Goal: Book appointment/travel/reservation

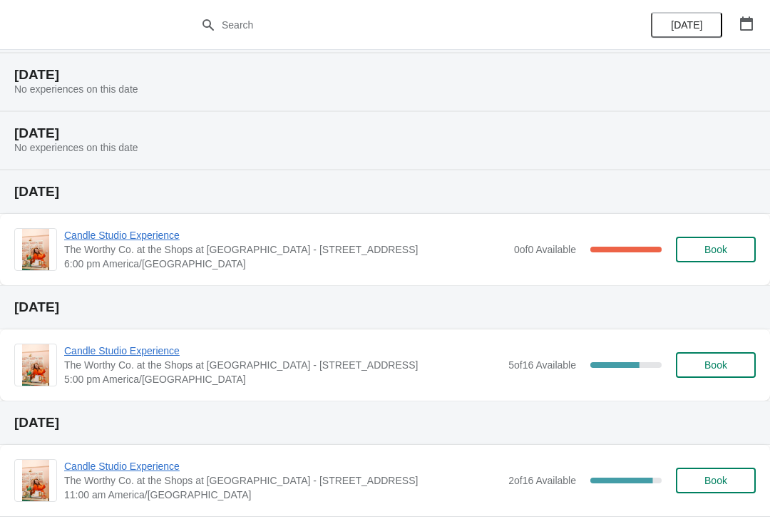
scroll to position [157, 0]
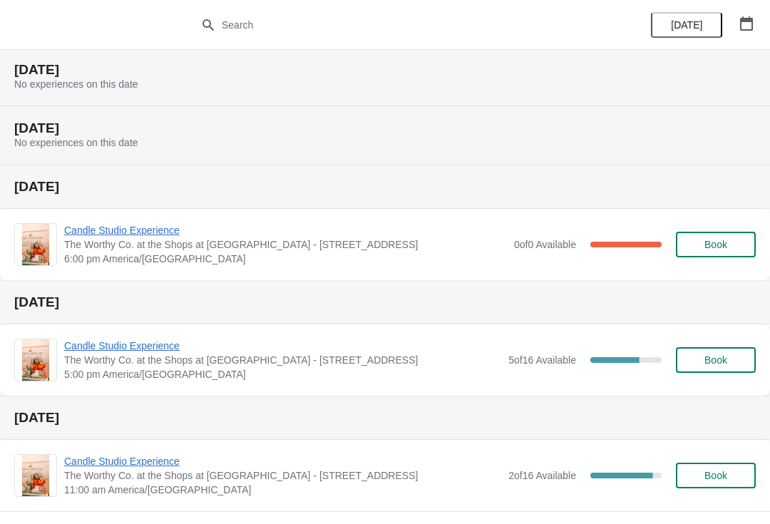
click at [307, 233] on span "Candle Studio Experience" at bounding box center [285, 230] width 443 height 14
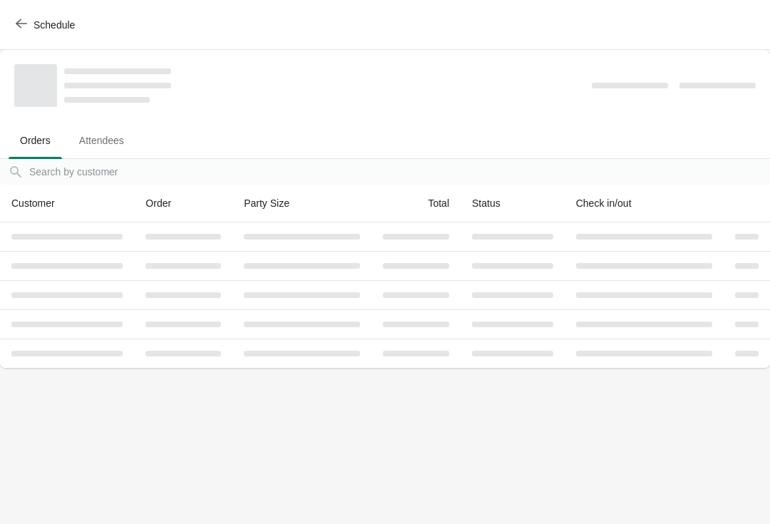
scroll to position [0, 0]
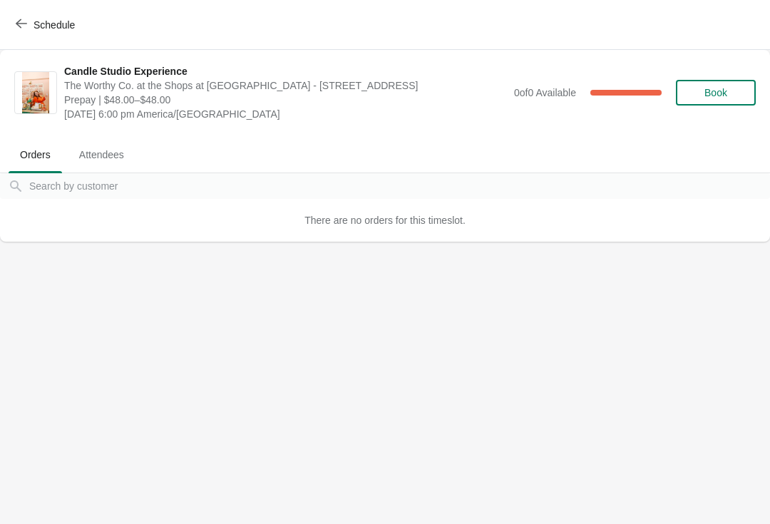
click at [34, 26] on span "Schedule" at bounding box center [54, 24] width 41 height 11
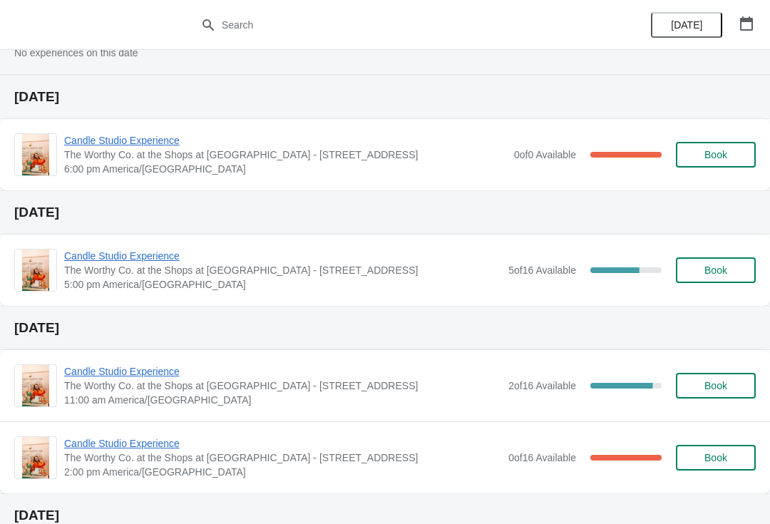
scroll to position [225, 0]
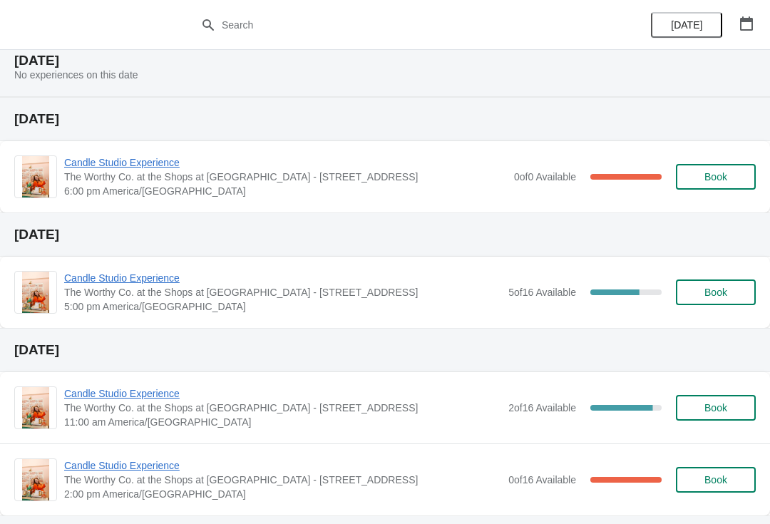
click at [330, 282] on span "Candle Studio Experience" at bounding box center [282, 278] width 437 height 14
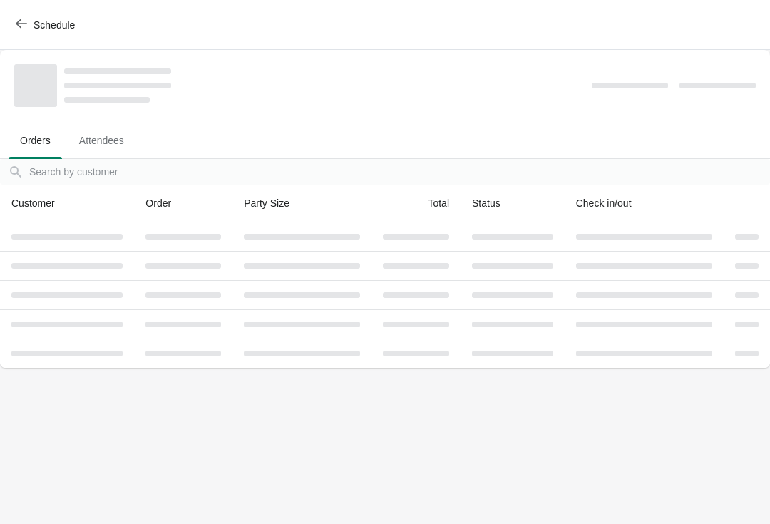
scroll to position [0, 0]
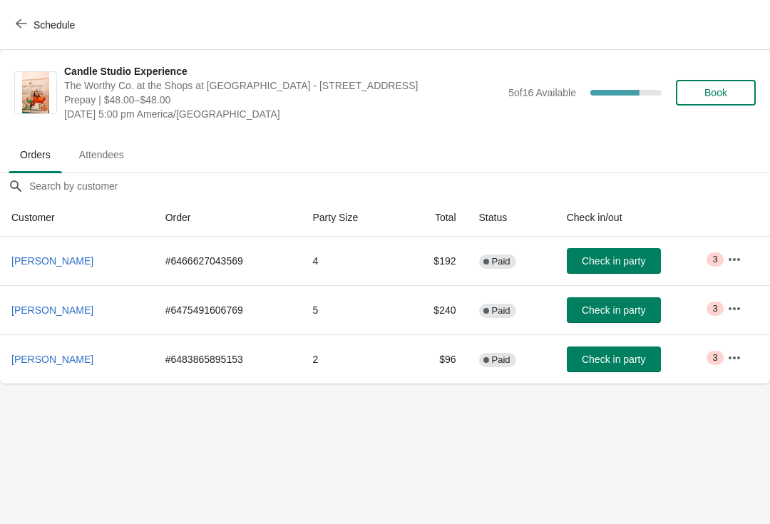
click at [26, 24] on icon "button" at bounding box center [21, 23] width 11 height 11
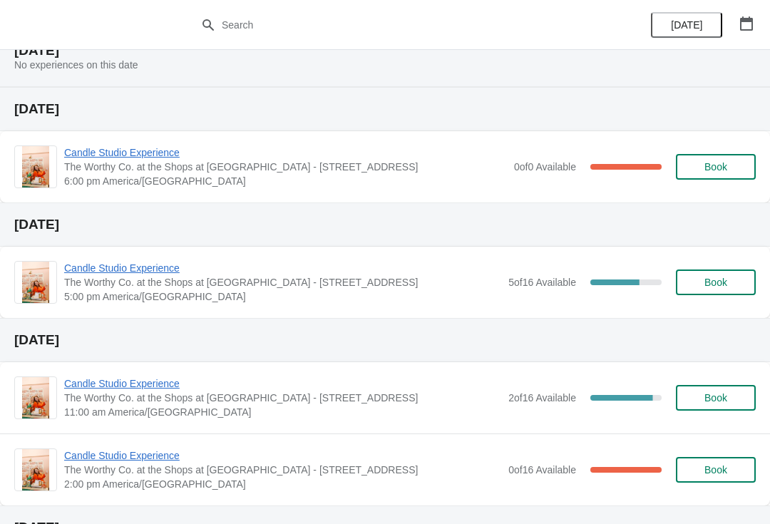
scroll to position [264, 0]
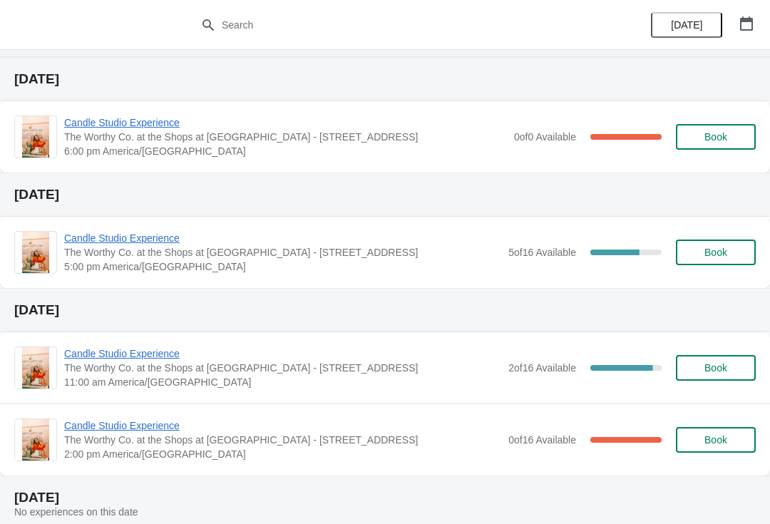
click at [324, 359] on span "Candle Studio Experience" at bounding box center [282, 353] width 437 height 14
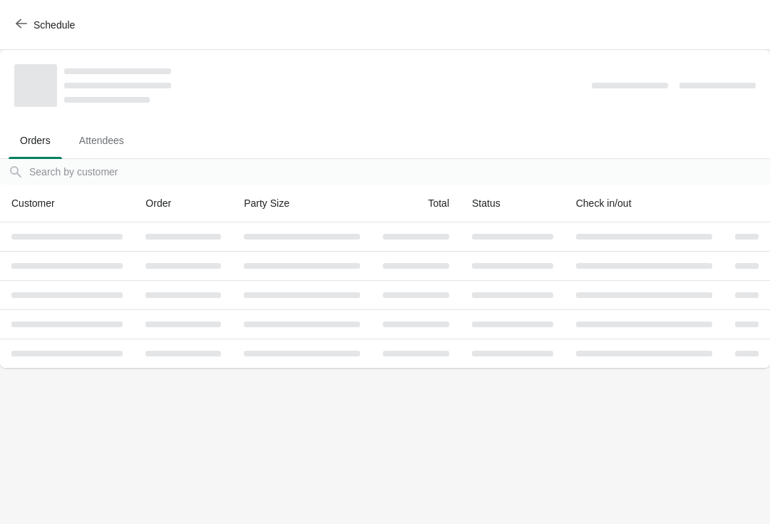
scroll to position [0, 0]
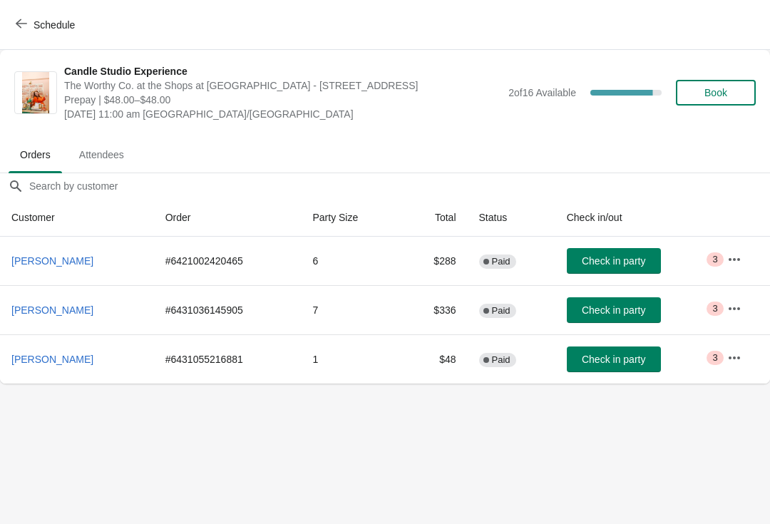
click at [31, 31] on span "Schedule" at bounding box center [47, 25] width 56 height 14
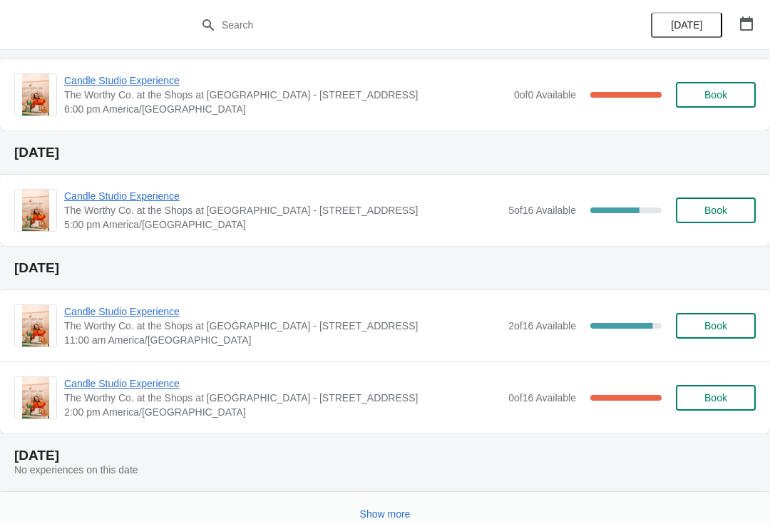
scroll to position [307, 0]
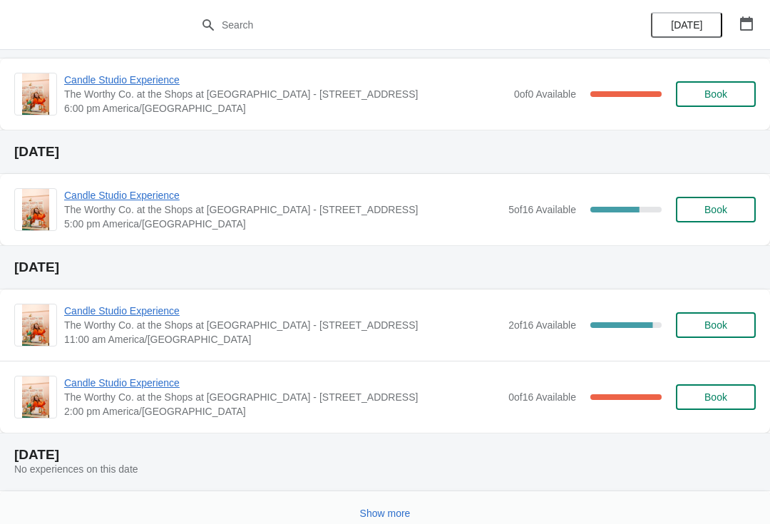
click at [250, 401] on span "The Worthy Co. at the Shops at [GEOGRAPHIC_DATA] - [STREET_ADDRESS]" at bounding box center [282, 397] width 437 height 14
click at [169, 387] on span "Candle Studio Experience" at bounding box center [282, 383] width 437 height 14
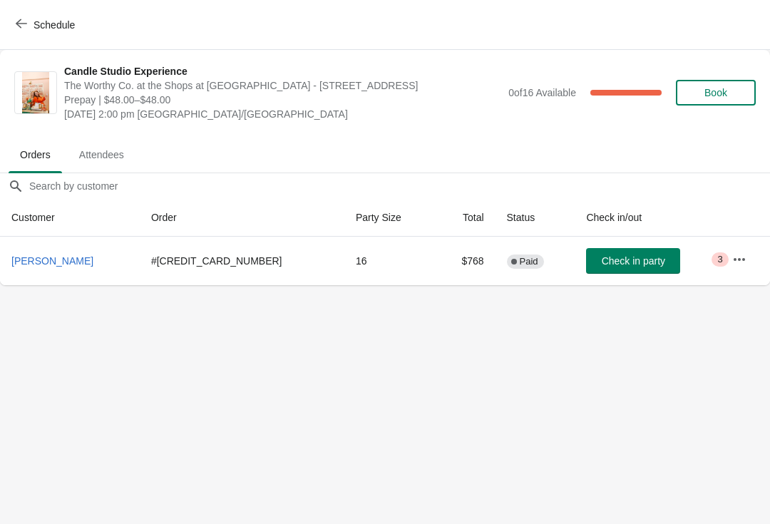
click at [29, 30] on span "Schedule" at bounding box center [47, 25] width 56 height 14
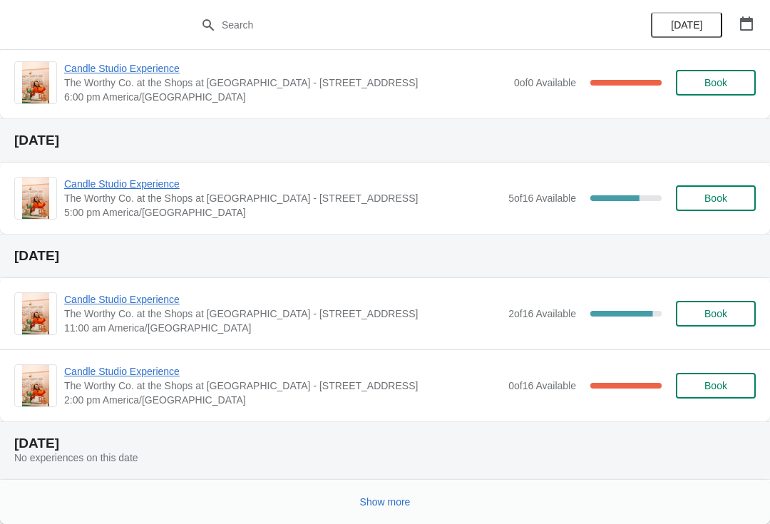
scroll to position [319, 0]
click at [408, 498] on span "Show more" at bounding box center [385, 501] width 51 height 11
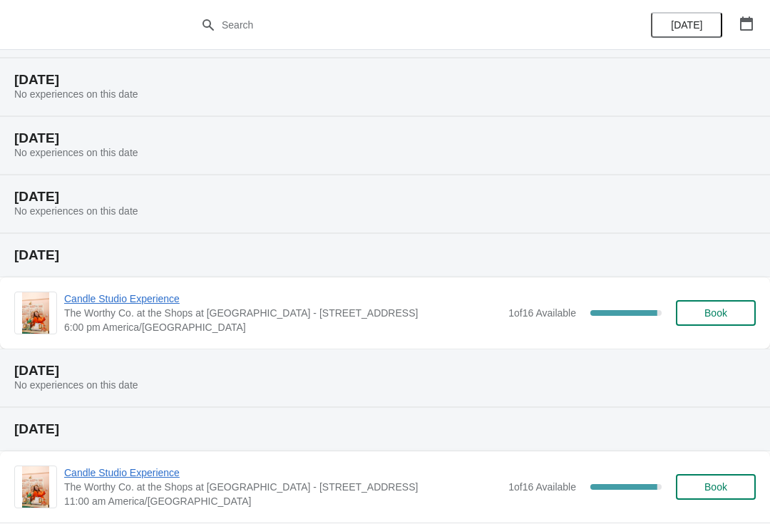
scroll to position [744, 0]
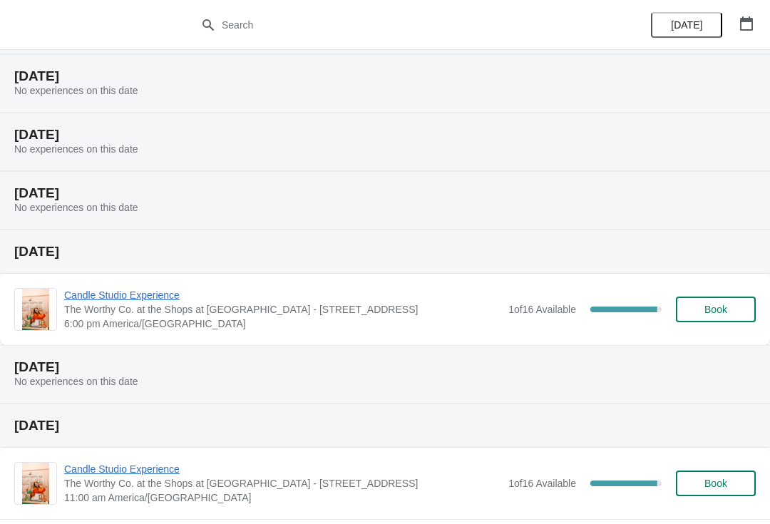
click at [161, 300] on span "Candle Studio Experience" at bounding box center [282, 295] width 437 height 14
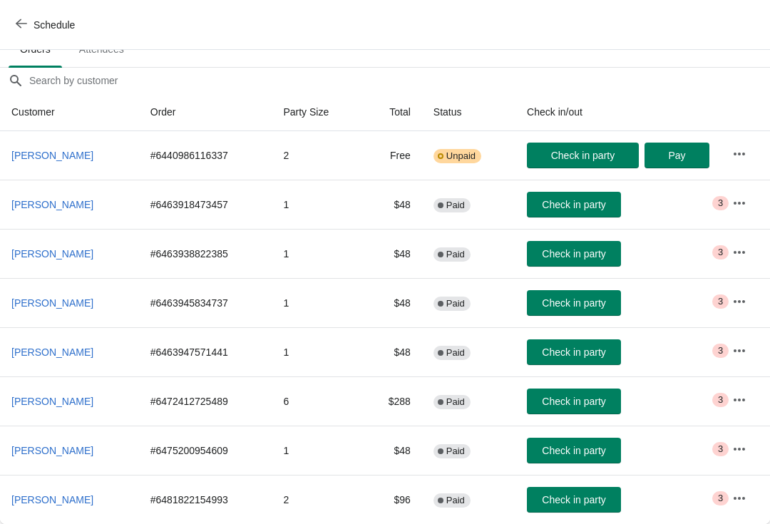
scroll to position [106, 0]
click at [20, 31] on span "button" at bounding box center [21, 25] width 11 height 14
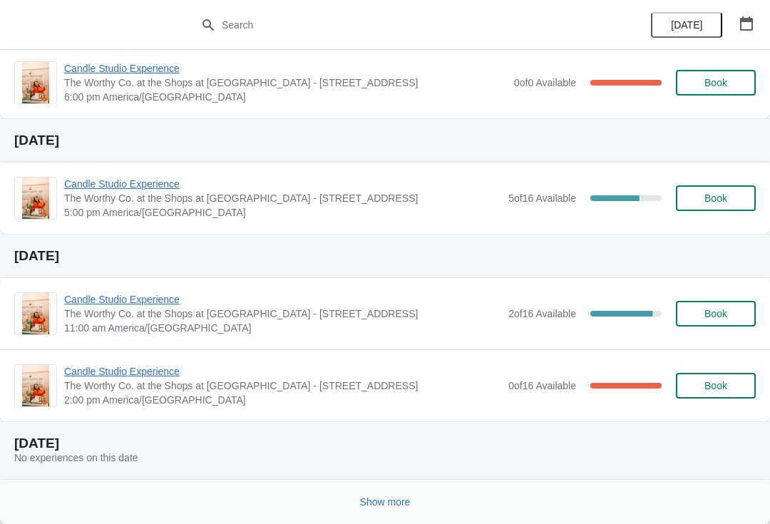
scroll to position [319, 0]
click at [404, 501] on span "Show more" at bounding box center [385, 501] width 51 height 11
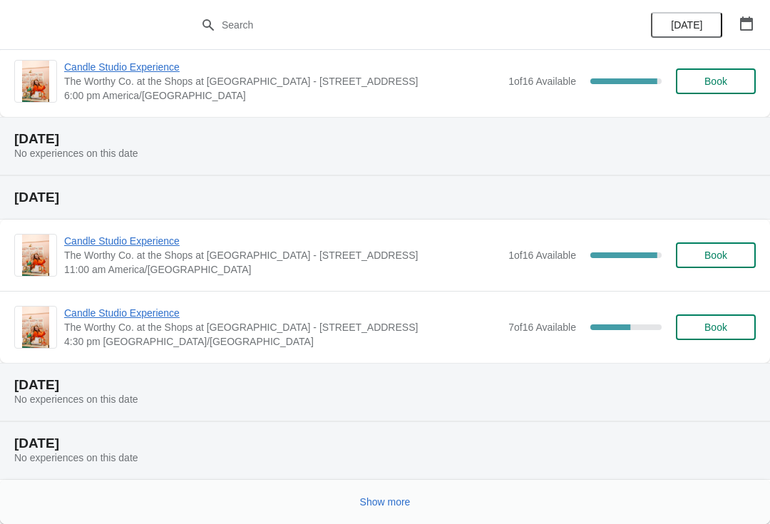
scroll to position [972, 0]
click at [173, 313] on span "Candle Studio Experience" at bounding box center [282, 313] width 437 height 14
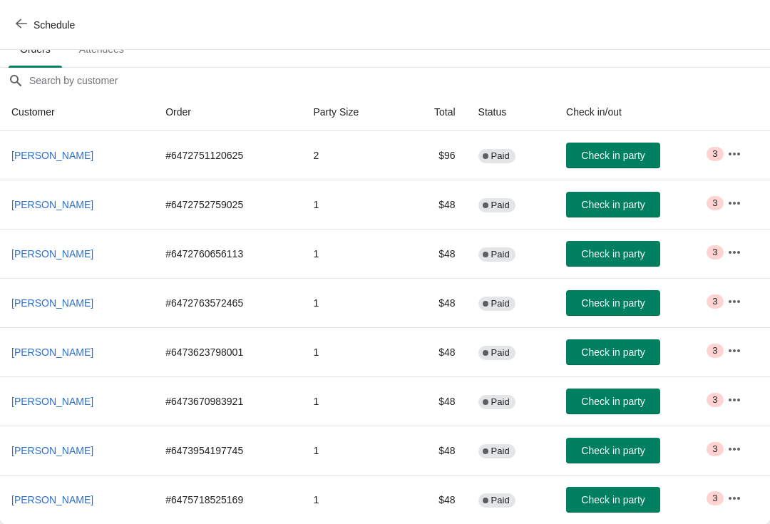
scroll to position [117, -26]
